Goal: Task Accomplishment & Management: Use online tool/utility

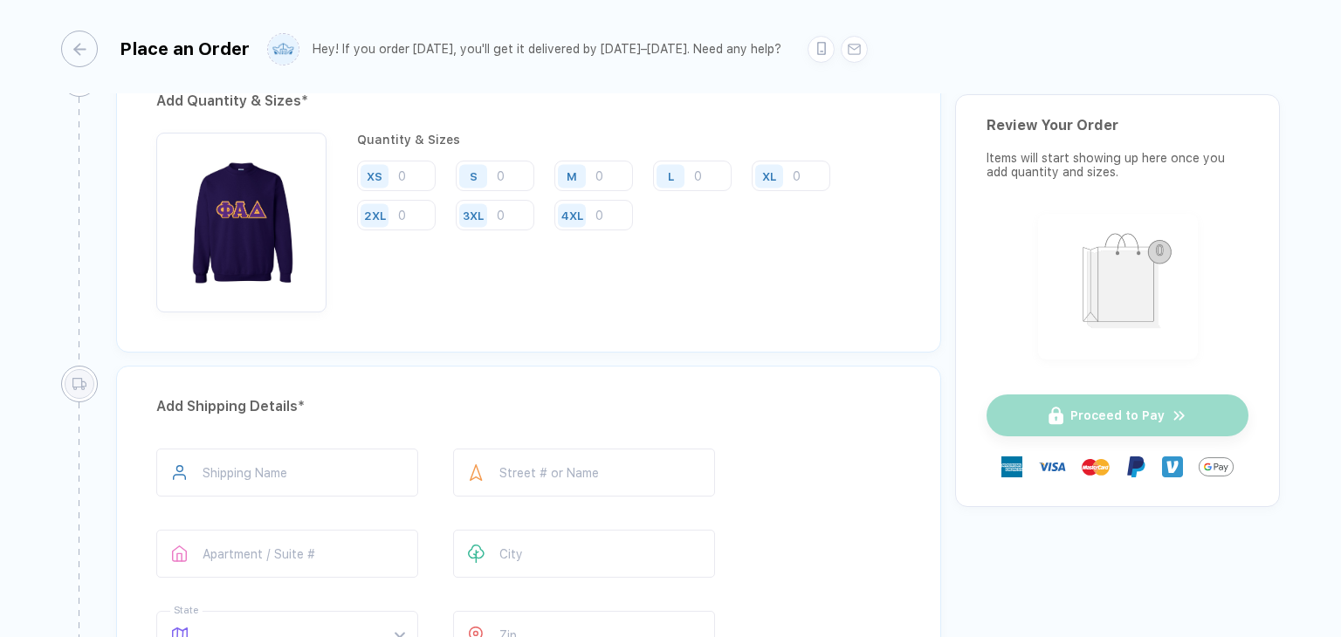
scroll to position [919, 0]
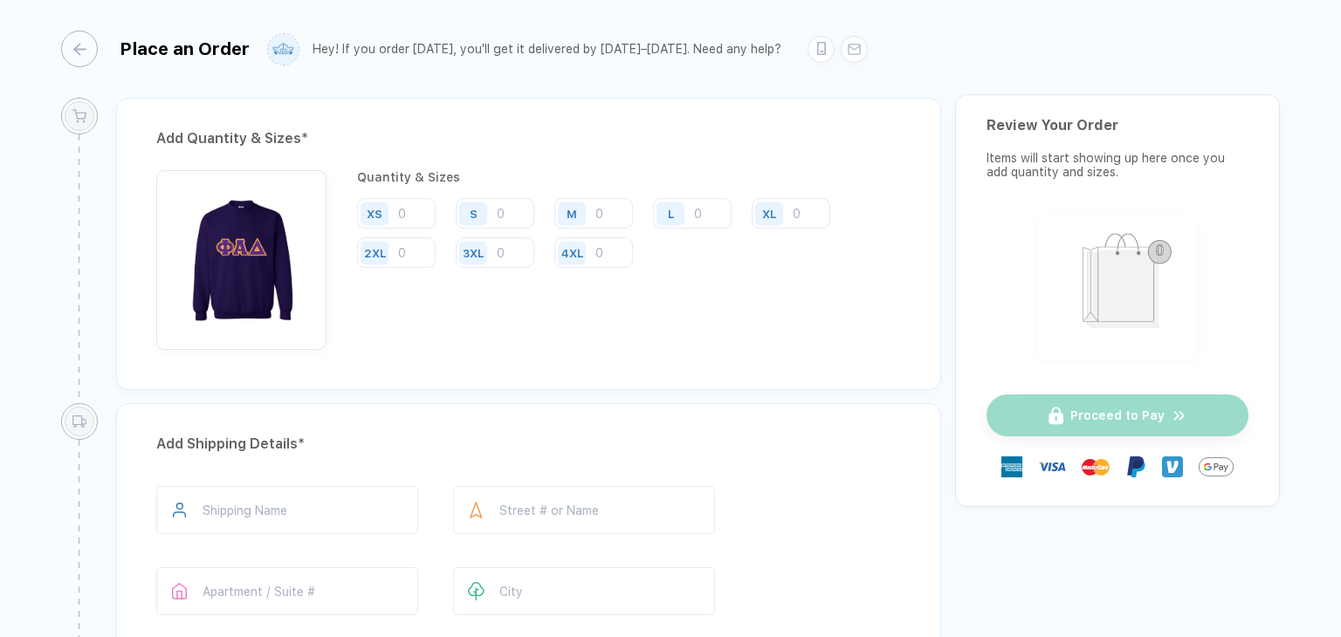
click at [623, 210] on input "number" at bounding box center [593, 213] width 79 height 31
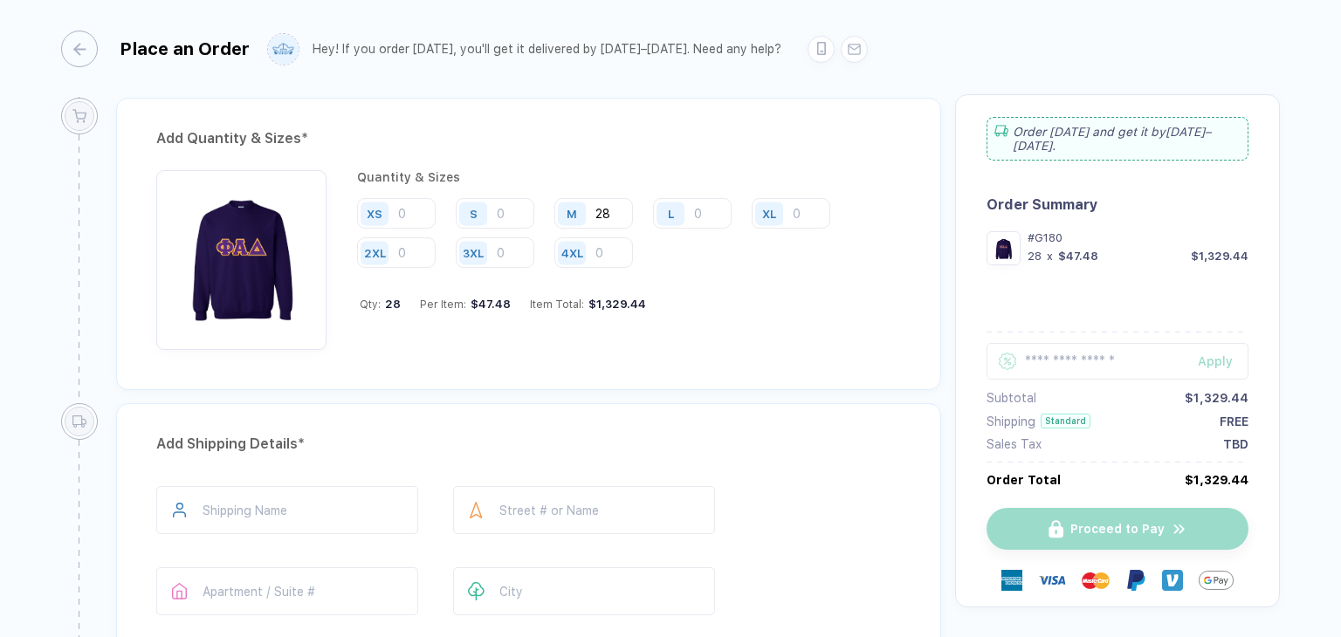
type input "2"
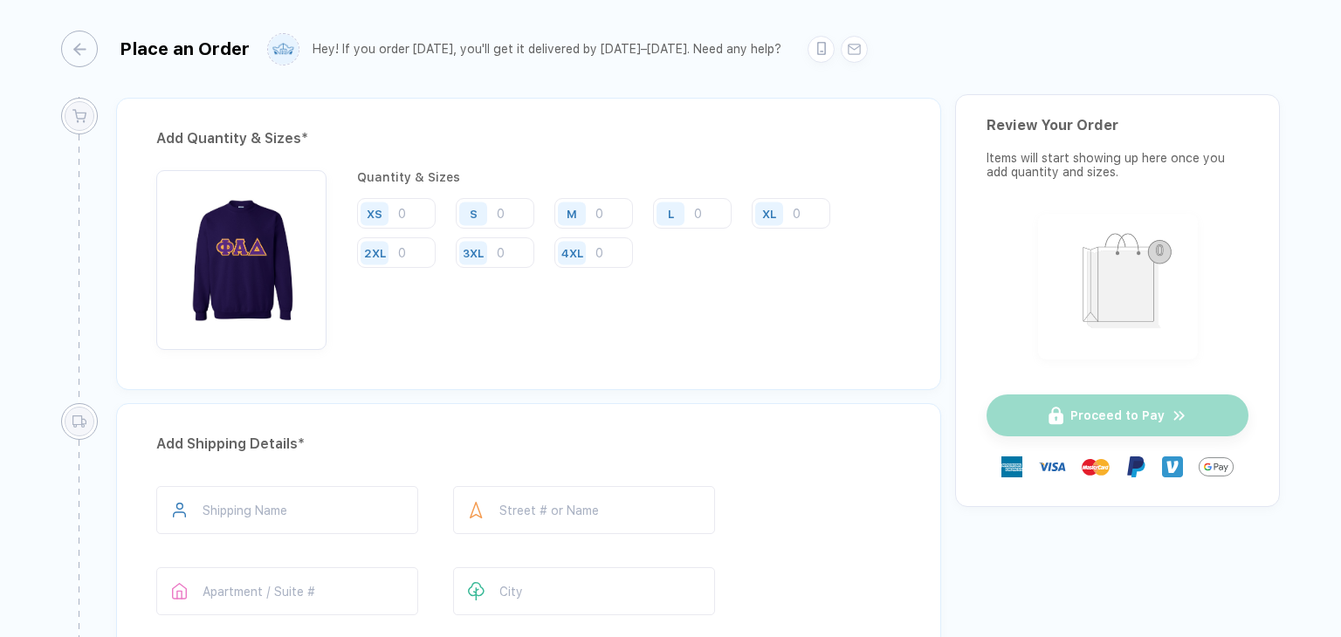
click at [800, 207] on input "number" at bounding box center [791, 213] width 79 height 31
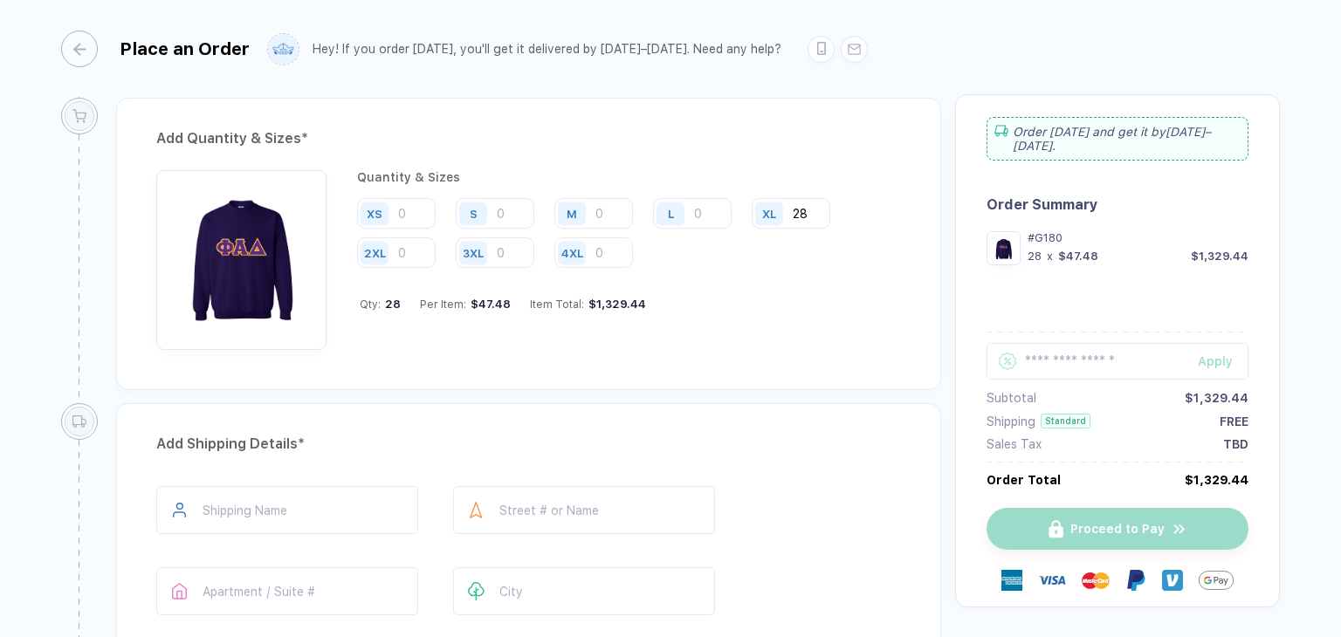
type input "2"
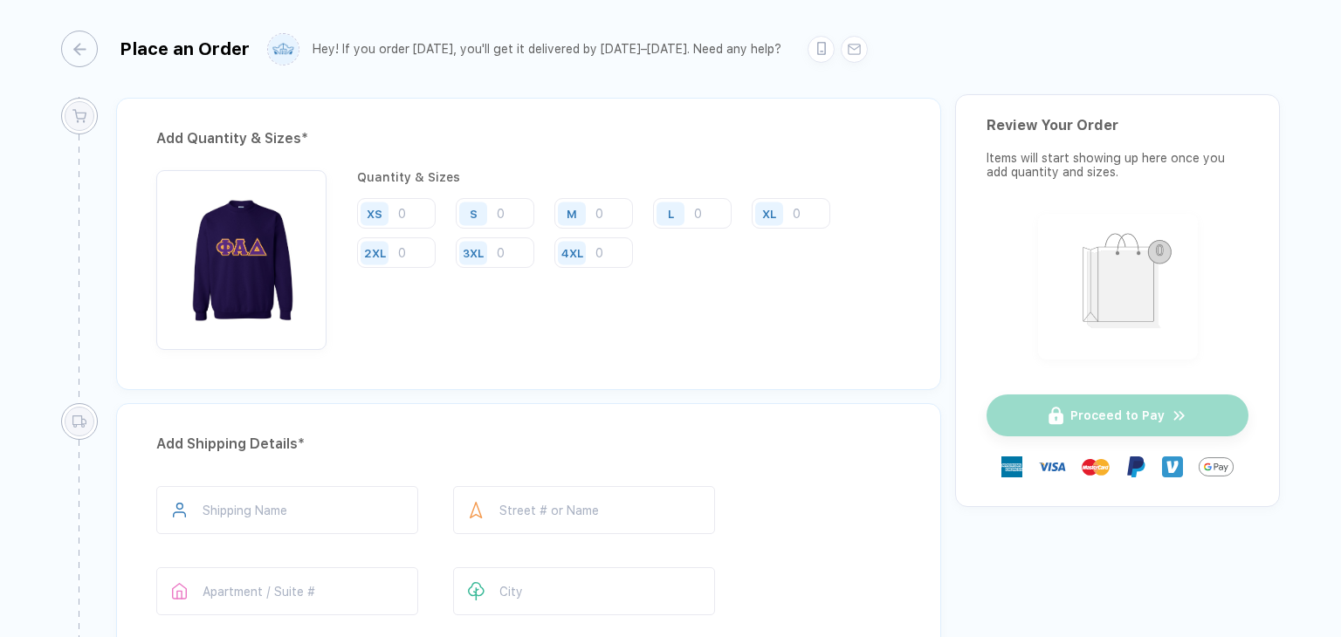
click at [412, 256] on input "number" at bounding box center [396, 253] width 79 height 31
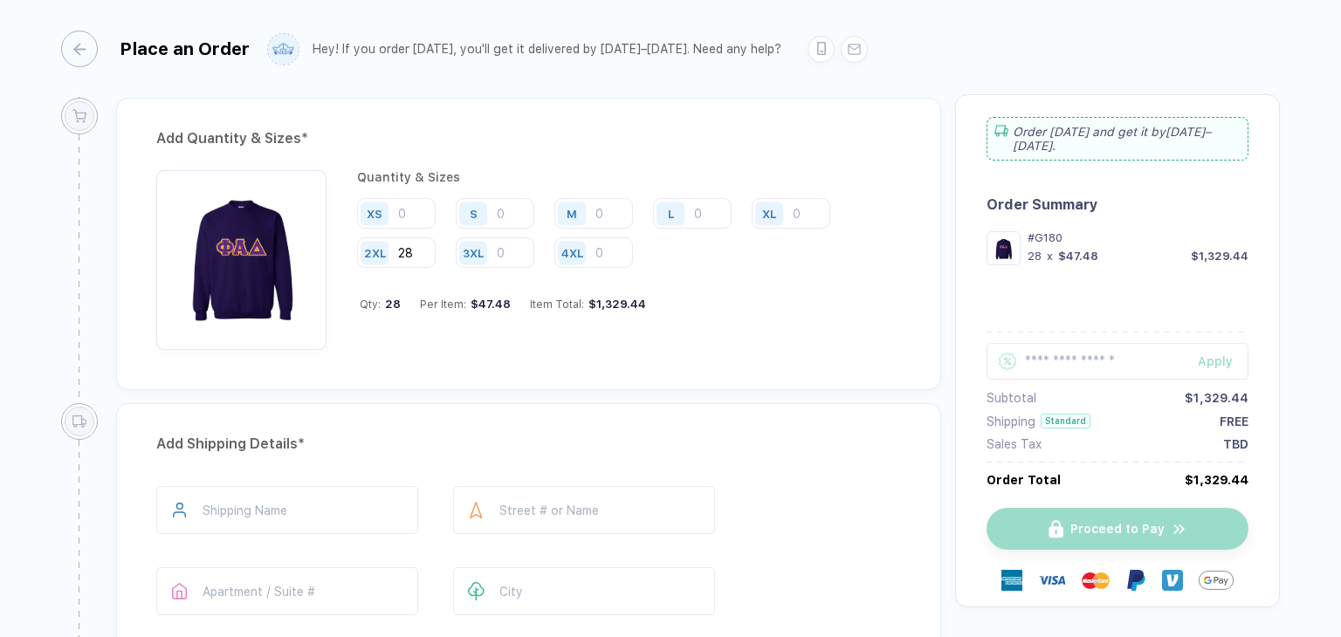
type input "2"
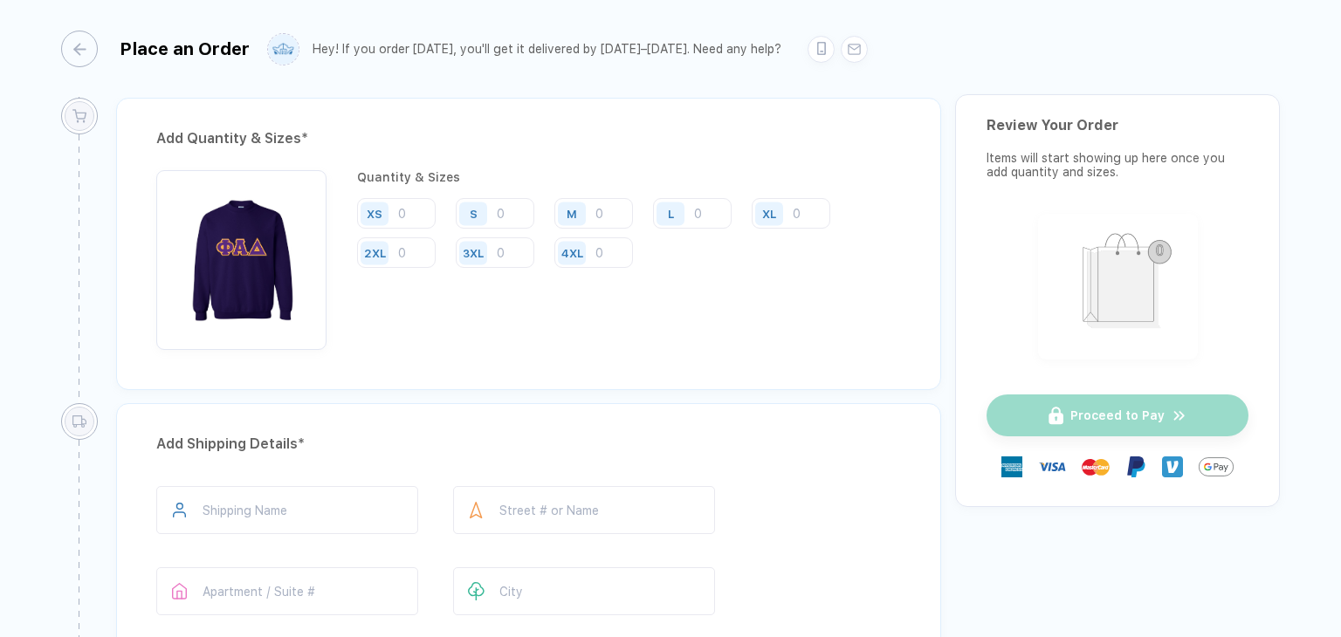
click at [513, 251] on input "number" at bounding box center [495, 253] width 79 height 31
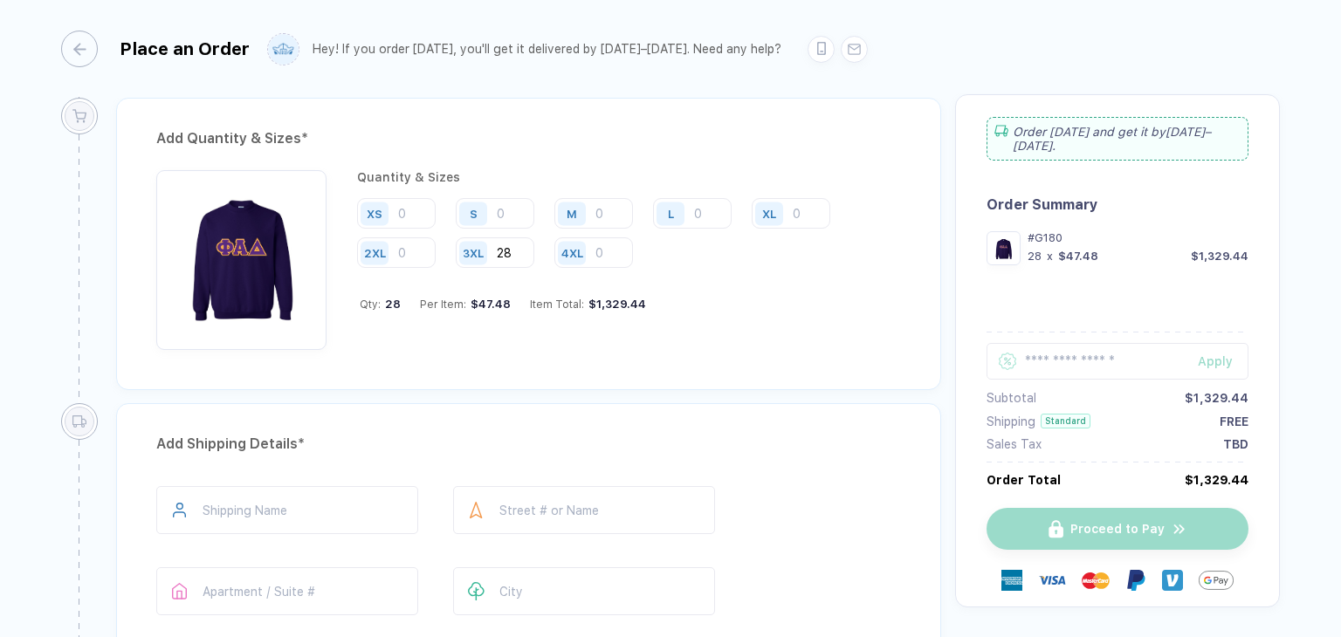
type input "2"
